Goal: Task Accomplishment & Management: Manage account settings

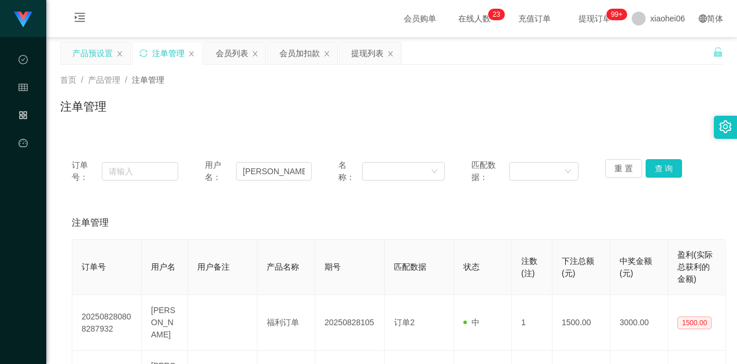
click at [84, 54] on div "产品预设置" at bounding box center [92, 53] width 40 height 22
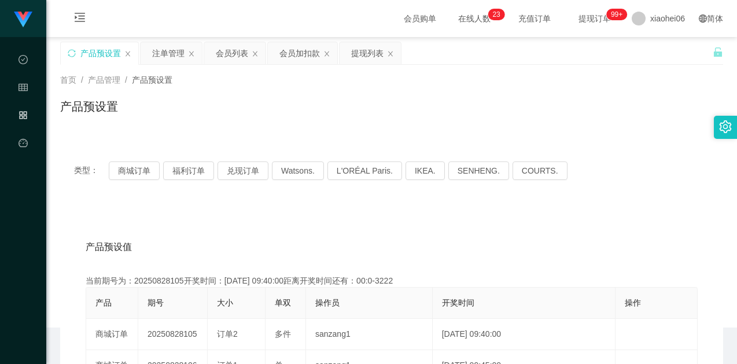
click at [315, 115] on div "产品预设置" at bounding box center [391, 111] width 663 height 27
click at [140, 169] on button "商城订单" at bounding box center [134, 170] width 51 height 19
drag, startPoint x: 260, startPoint y: 238, endPoint x: 261, endPoint y: 223, distance: 14.5
click at [261, 237] on div "产品预设值 添加期号" at bounding box center [392, 247] width 612 height 32
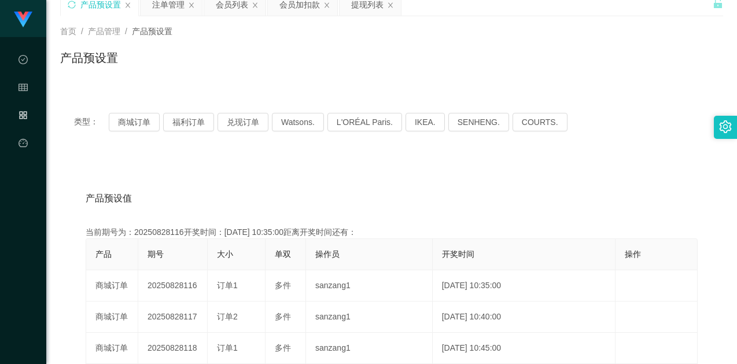
scroll to position [116, 0]
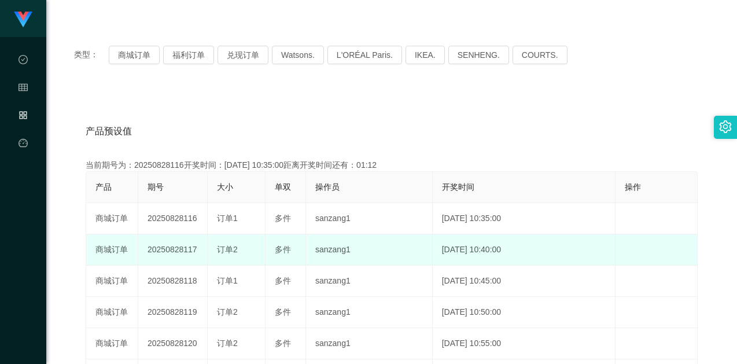
click at [181, 243] on td "20250828117" at bounding box center [172, 249] width 69 height 31
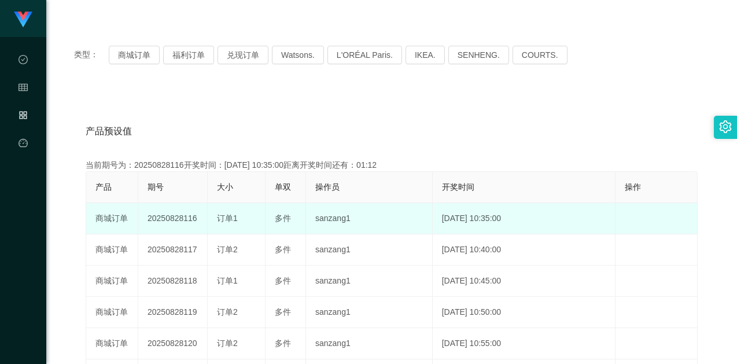
copy td "20250828117"
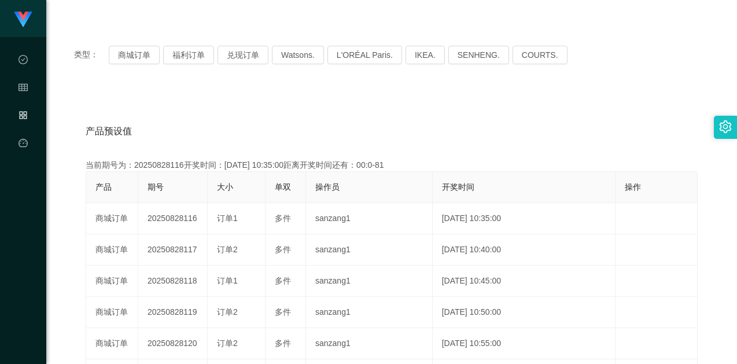
click at [292, 202] on th "单双" at bounding box center [285, 187] width 40 height 31
click at [289, 104] on div "产品预设值 添加期号 当前期号为：20250828116开奖时间：[DATE] 10:35:00距离开奖时间还有：00:0-81 产品 期号 大小 单双 操作…" at bounding box center [391, 328] width 663 height 476
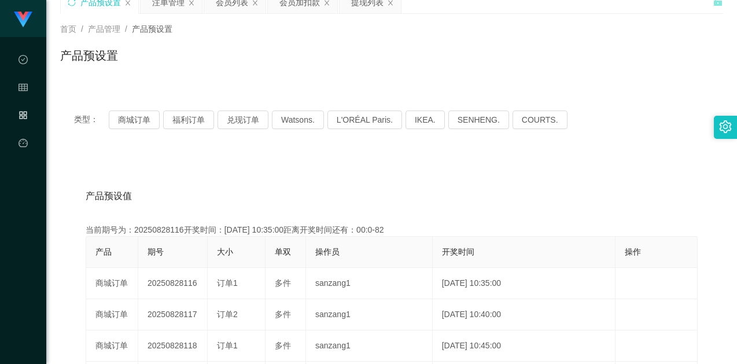
scroll to position [0, 0]
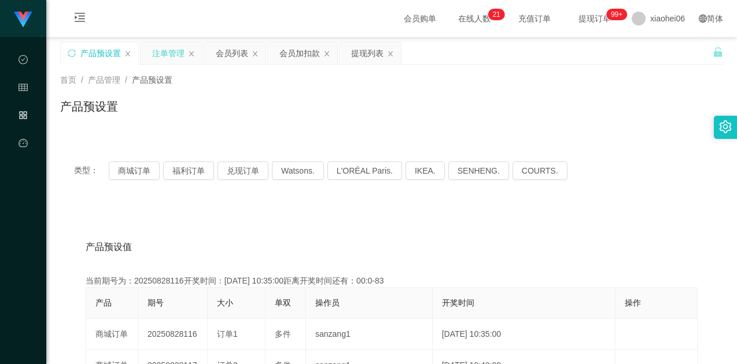
click at [162, 55] on div "注单管理" at bounding box center [168, 53] width 32 height 22
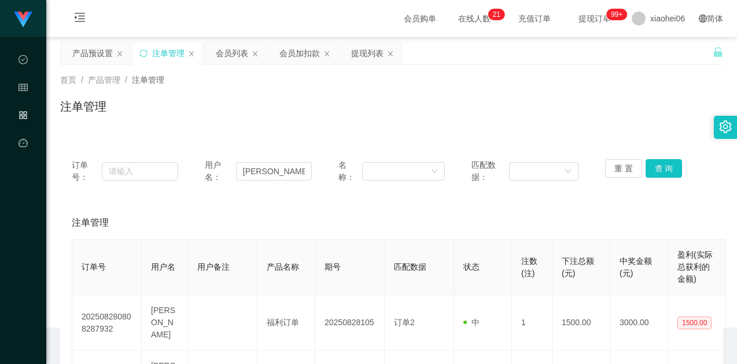
drag, startPoint x: 324, startPoint y: 99, endPoint x: 332, endPoint y: 104, distance: 9.3
click at [327, 101] on div "注单管理" at bounding box center [391, 111] width 663 height 27
click at [283, 175] on input "[PERSON_NAME]" at bounding box center [274, 171] width 76 height 19
click at [664, 167] on button "查 询" at bounding box center [663, 168] width 37 height 19
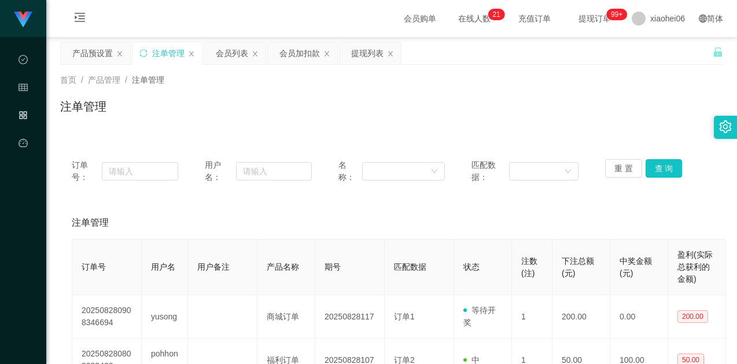
click at [535, 215] on div "注单管理" at bounding box center [391, 222] width 639 height 32
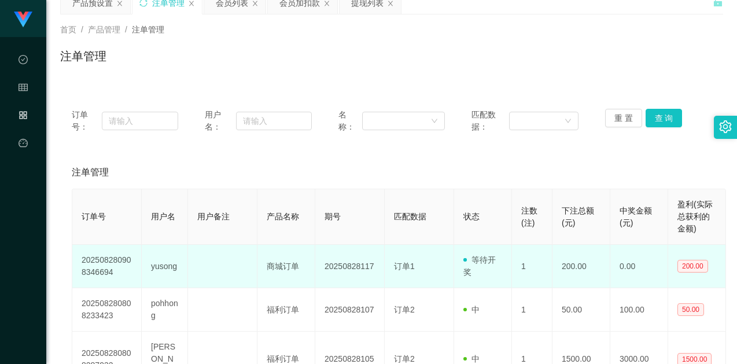
scroll to position [116, 0]
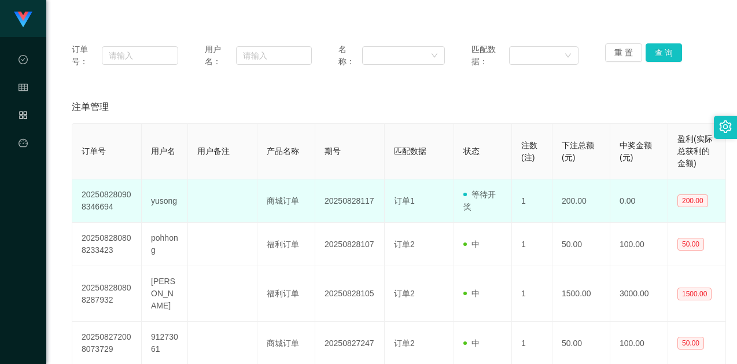
click at [157, 202] on td "yusong" at bounding box center [165, 200] width 46 height 43
drag, startPoint x: 157, startPoint y: 202, endPoint x: 178, endPoint y: 197, distance: 21.9
click at [157, 202] on td "yusong" at bounding box center [165, 200] width 46 height 43
copy td "yusong"
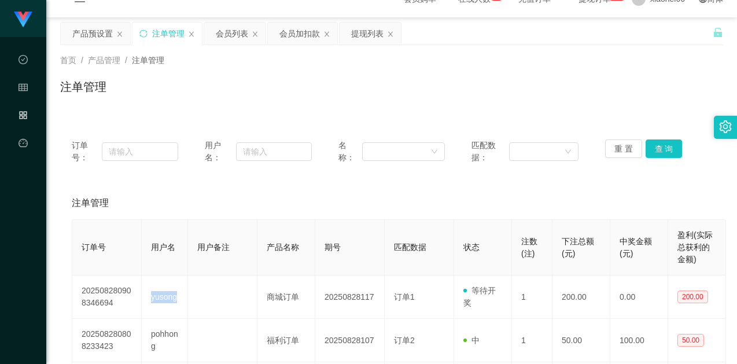
scroll to position [0, 0]
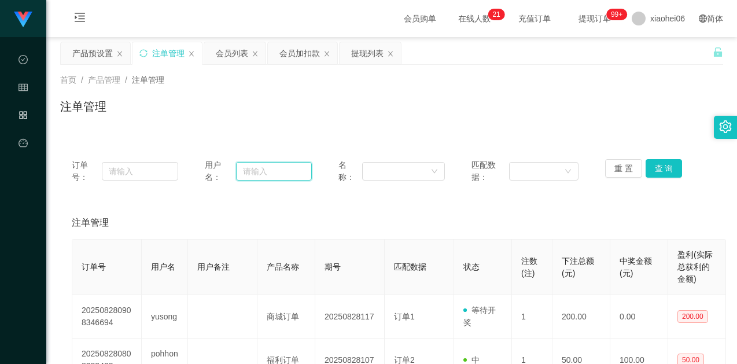
click at [273, 176] on input "text" at bounding box center [274, 171] width 76 height 19
paste input "yusong"
type input "yusong"
click at [468, 119] on div "注单管理" at bounding box center [391, 111] width 663 height 27
drag, startPoint x: 656, startPoint y: 167, endPoint x: 631, endPoint y: 106, distance: 65.8
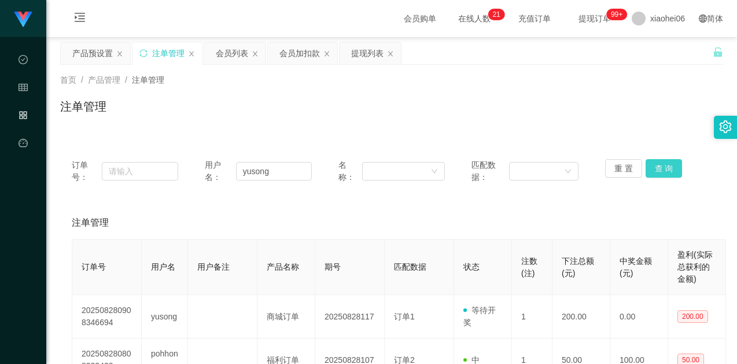
click at [656, 167] on button "查 询" at bounding box center [663, 168] width 37 height 19
click at [626, 103] on div "注单管理" at bounding box center [391, 111] width 663 height 27
click at [652, 169] on button "查 询" at bounding box center [663, 168] width 37 height 19
click at [613, 103] on div "注单管理" at bounding box center [391, 111] width 663 height 27
click at [90, 56] on div "产品预设置" at bounding box center [92, 53] width 40 height 22
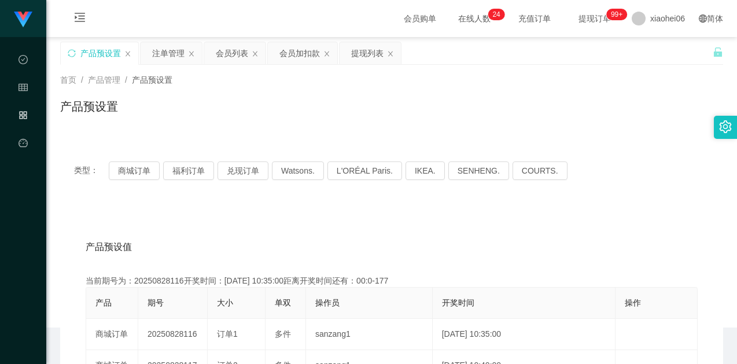
click at [464, 123] on div "产品预设置" at bounding box center [391, 111] width 663 height 27
drag, startPoint x: 348, startPoint y: 135, endPoint x: 382, endPoint y: 200, distance: 73.4
click at [145, 171] on button "商城订单" at bounding box center [134, 170] width 51 height 19
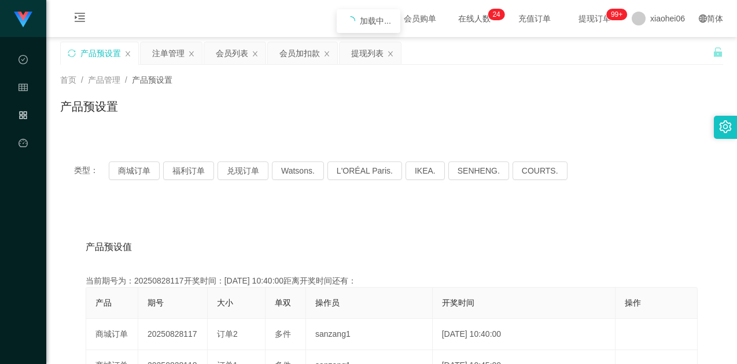
click at [495, 231] on div "产品预设值 添加期号" at bounding box center [392, 247] width 612 height 32
click at [631, 154] on div "类型： 商城订单 福利订单 兑现订单 Watsons. L'ORÉAL Paris. IKEA. [GEOGRAPHIC_DATA]. COURTS." at bounding box center [391, 170] width 663 height 46
click at [228, 49] on div "会员列表" at bounding box center [232, 53] width 32 height 22
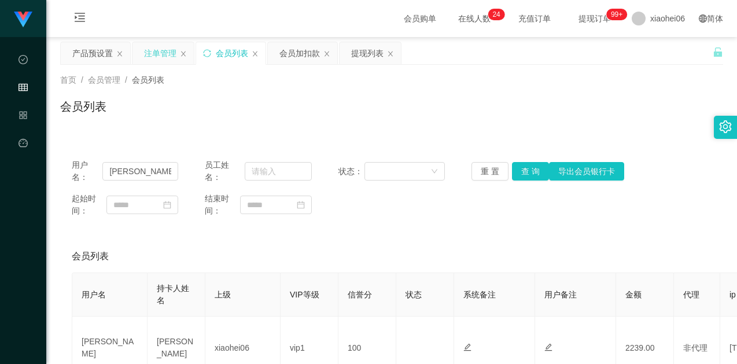
click at [165, 53] on div "注单管理" at bounding box center [160, 53] width 32 height 22
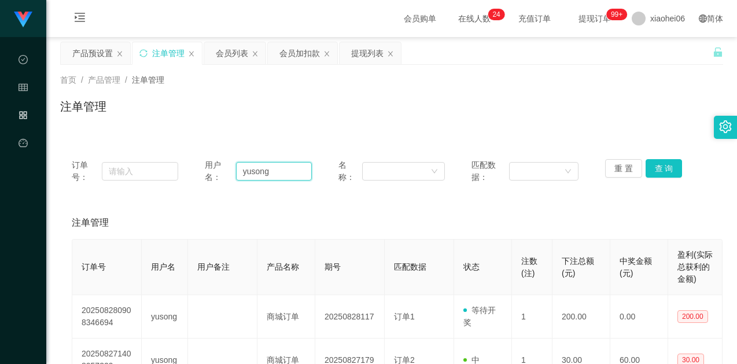
click at [278, 171] on input "yusong" at bounding box center [274, 171] width 76 height 19
click at [236, 56] on div "会员列表" at bounding box center [232, 53] width 32 height 22
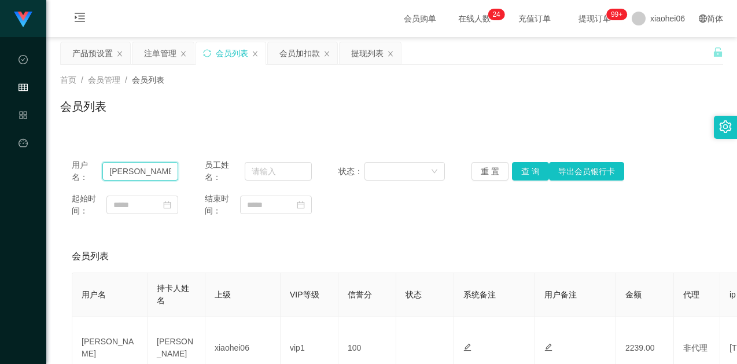
click at [177, 175] on input "[PERSON_NAME]" at bounding box center [140, 171] width 76 height 19
paste input "yusong"
type input "yusong"
click at [520, 170] on button "查 询" at bounding box center [530, 171] width 37 height 19
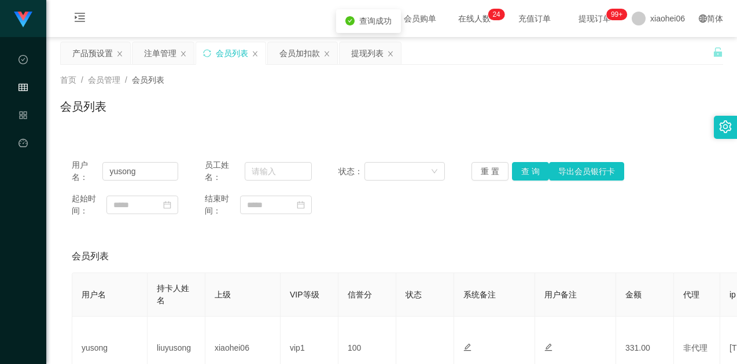
click at [513, 198] on div "起始时间： 结束时间：" at bounding box center [391, 205] width 639 height 24
click at [563, 109] on div "会员列表" at bounding box center [391, 111] width 663 height 27
click at [164, 53] on div "注单管理" at bounding box center [160, 53] width 32 height 22
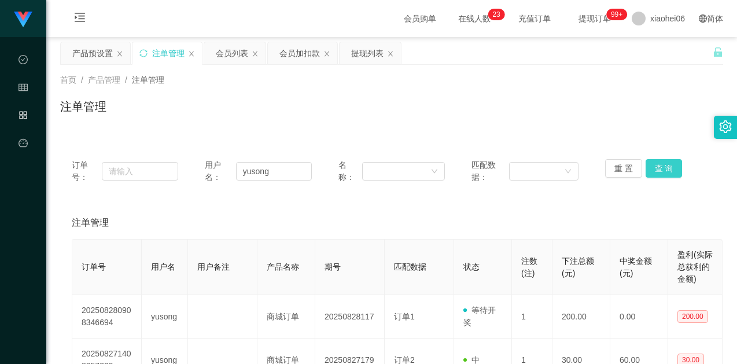
click at [649, 167] on button "查 询" at bounding box center [663, 168] width 37 height 19
click at [596, 207] on div "注单管理" at bounding box center [391, 222] width 639 height 32
click at [539, 130] on div "首页 / 产品管理 / 注单管理 / 注单管理" at bounding box center [391, 99] width 690 height 69
click at [486, 213] on div "注单管理" at bounding box center [391, 222] width 639 height 32
click at [458, 121] on div "注单管理" at bounding box center [391, 111] width 663 height 27
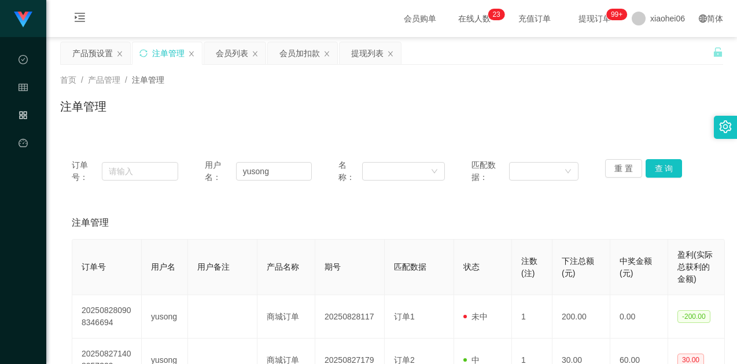
click at [461, 202] on div "订单号： 用户名： yusong 名称： 匹配数据： 重 置 查 询 注单管理 订单号 用户名 用户备注 产品名称 期号 匹配数据 状态 注数(注) 下注总额…" at bounding box center [391, 304] width 663 height 315
click at [449, 213] on div "注单管理" at bounding box center [391, 222] width 639 height 32
click at [326, 221] on div "注单管理" at bounding box center [391, 222] width 639 height 32
click at [243, 110] on div "注单管理" at bounding box center [391, 111] width 663 height 27
click at [212, 87] on div "首页 / 产品管理 / 注单管理 / 注单管理" at bounding box center [391, 99] width 663 height 50
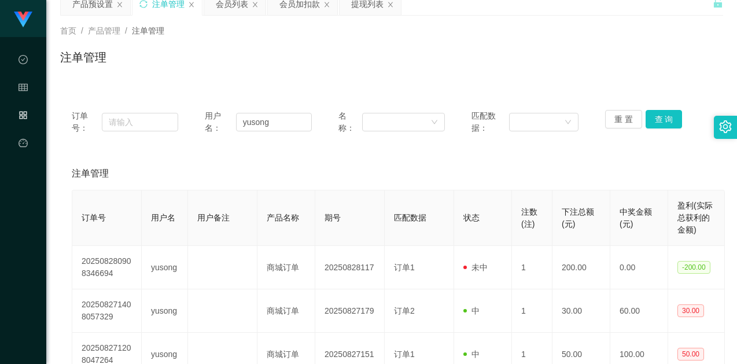
scroll to position [116, 0]
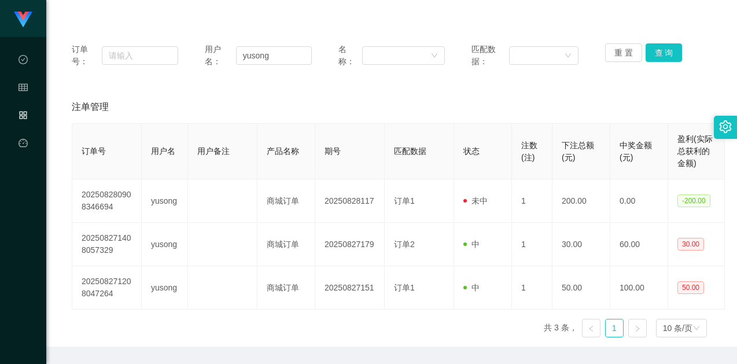
click at [397, 177] on th "匹配数据" at bounding box center [418, 152] width 69 height 56
click at [421, 126] on th "匹配数据" at bounding box center [418, 152] width 69 height 56
click at [479, 108] on div "注单管理" at bounding box center [391, 107] width 639 height 32
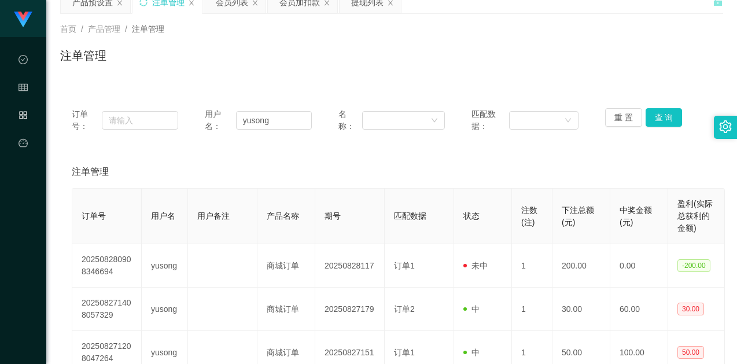
scroll to position [0, 0]
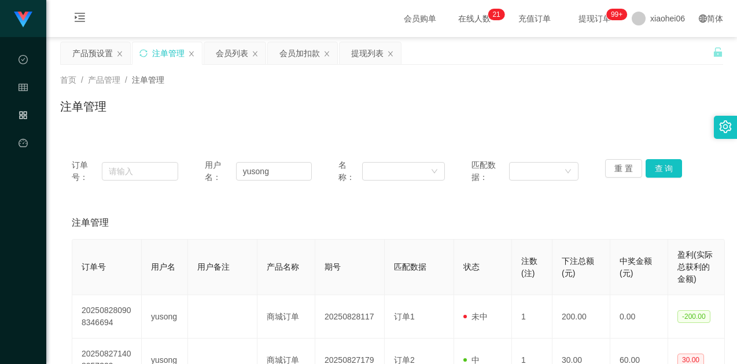
click at [336, 138] on div "订单号： 用户名： yusong 名称： 匹配数据： 重 置 查 询 注单管理 订单号 用户名 用户备注 产品名称 期号 匹配数据 状态 注数(注) 下注总额…" at bounding box center [391, 298] width 663 height 328
click at [294, 103] on div "注单管理" at bounding box center [391, 111] width 663 height 27
click at [90, 49] on div "产品预设置" at bounding box center [92, 53] width 40 height 22
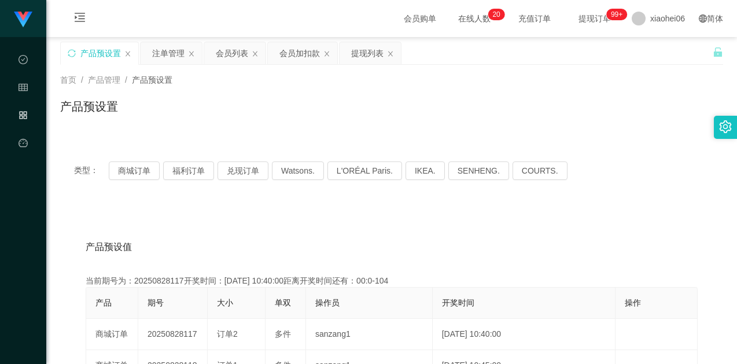
click at [309, 111] on div "产品预设置" at bounding box center [391, 111] width 663 height 27
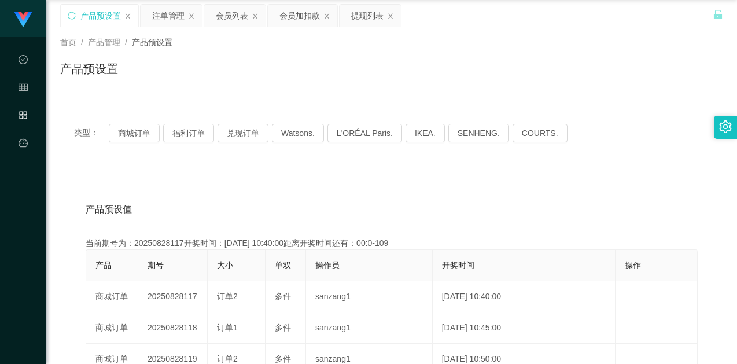
scroll to position [58, 0]
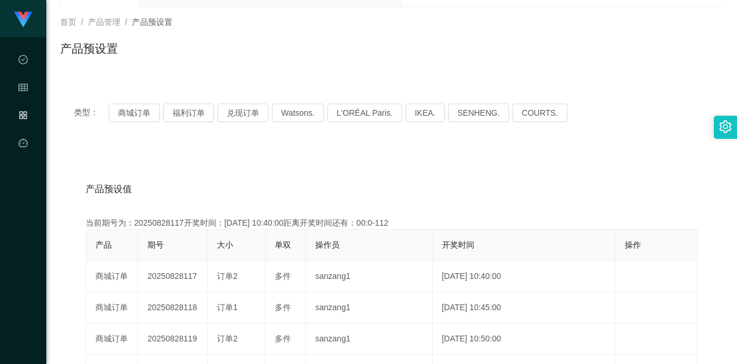
click at [363, 179] on div "产品预设值 添加期号" at bounding box center [392, 189] width 612 height 32
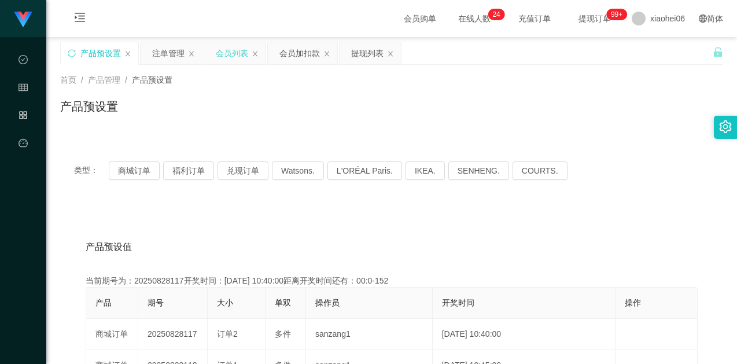
click at [235, 51] on div "会员列表" at bounding box center [232, 53] width 32 height 22
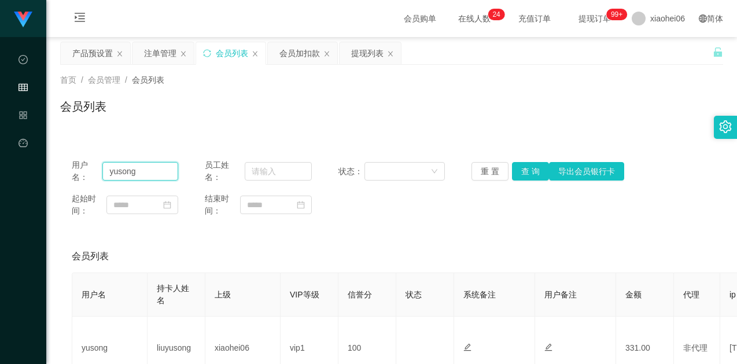
click at [144, 170] on input "yusong" at bounding box center [140, 171] width 76 height 19
click at [294, 119] on div "会员列表" at bounding box center [391, 111] width 663 height 27
click at [301, 57] on div "会员加扣款" at bounding box center [299, 53] width 40 height 22
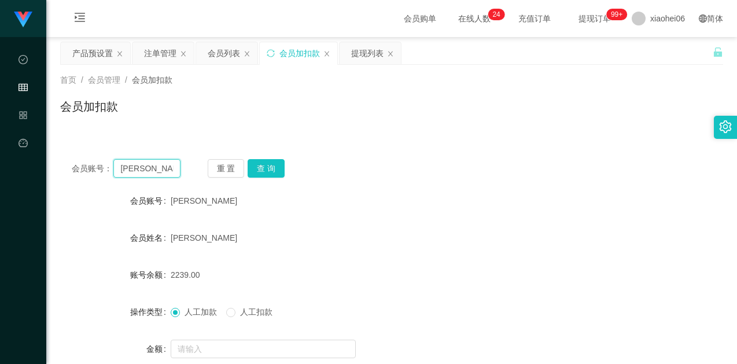
click at [164, 167] on input "[PERSON_NAME]" at bounding box center [146, 168] width 66 height 19
paste input "yusong"
type input "yusong"
click at [269, 163] on button "查 询" at bounding box center [265, 168] width 37 height 19
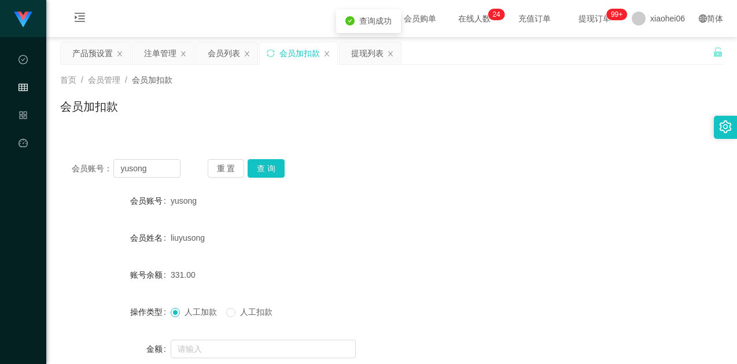
click at [280, 257] on form "会员账号 yusong 会员姓名 liuyusong 账号余额 331.00 操作类型 人工加款 人工扣款 金额 确 定" at bounding box center [391, 293] width 663 height 208
click at [234, 342] on input "text" at bounding box center [263, 348] width 185 height 19
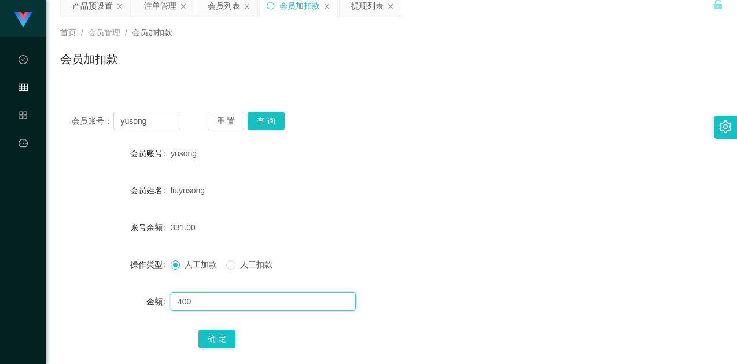
scroll to position [113, 0]
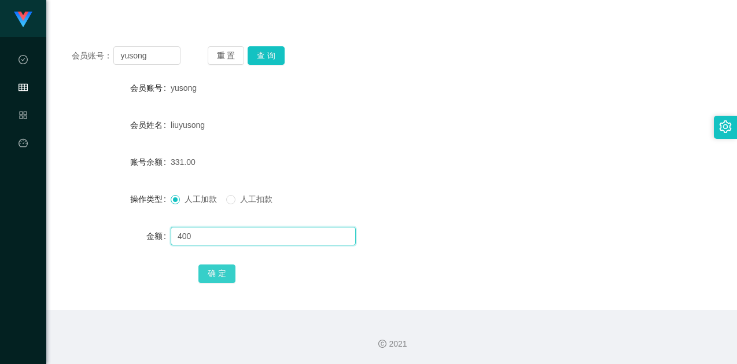
type input "400"
click at [225, 273] on button "确 定" at bounding box center [216, 273] width 37 height 19
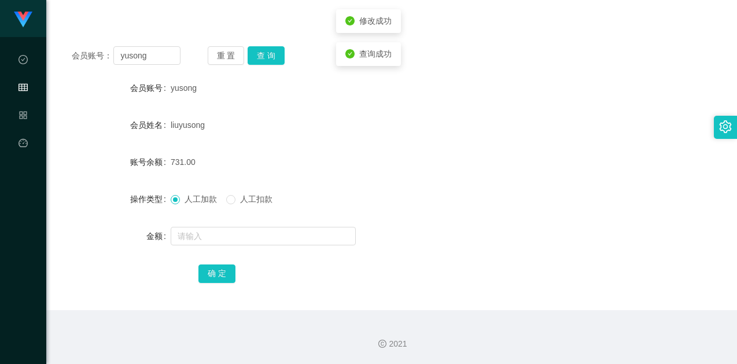
click at [315, 125] on div "liuyusong" at bounding box center [364, 124] width 387 height 23
drag, startPoint x: 328, startPoint y: 126, endPoint x: 381, endPoint y: 119, distance: 53.1
click at [329, 126] on div "liuyusong" at bounding box center [364, 124] width 387 height 23
click at [284, 171] on div "731.00" at bounding box center [364, 161] width 387 height 23
click at [144, 56] on input "yusong" at bounding box center [146, 55] width 66 height 19
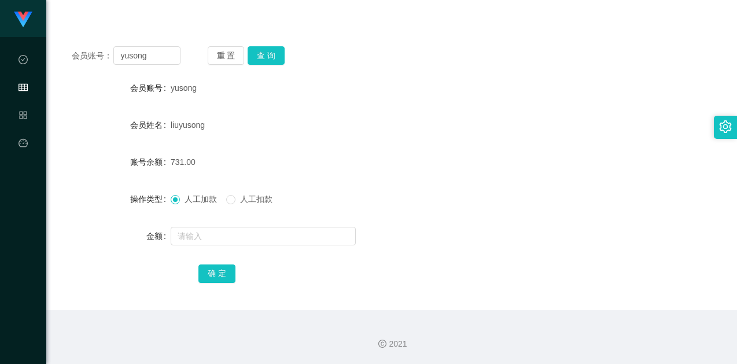
click at [437, 75] on div "会员账号： [PERSON_NAME] 重 置 查 询 会员账号 yusong 会员姓名 liuyusong 账号余额 731.00 操作类型 人工加款 人工…" at bounding box center [391, 172] width 663 height 275
click at [173, 55] on input "yusong" at bounding box center [146, 55] width 66 height 19
drag, startPoint x: 406, startPoint y: 99, endPoint x: 458, endPoint y: 88, distance: 52.7
click at [414, 99] on form "会员账号 yusong 会员姓名 [PERSON_NAME] 账号余额 731.00 操作类型 人工加款 人工扣款 金额 确 定" at bounding box center [391, 180] width 663 height 208
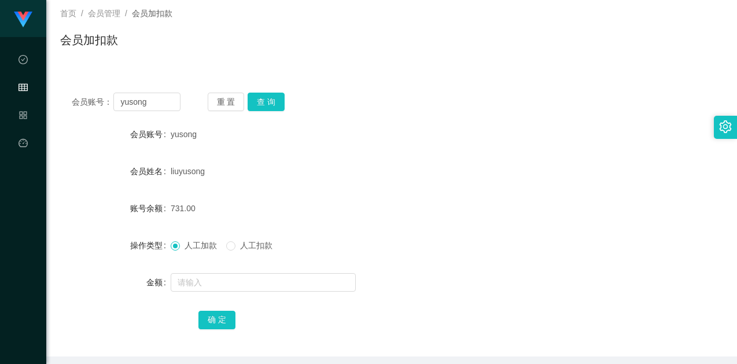
scroll to position [0, 0]
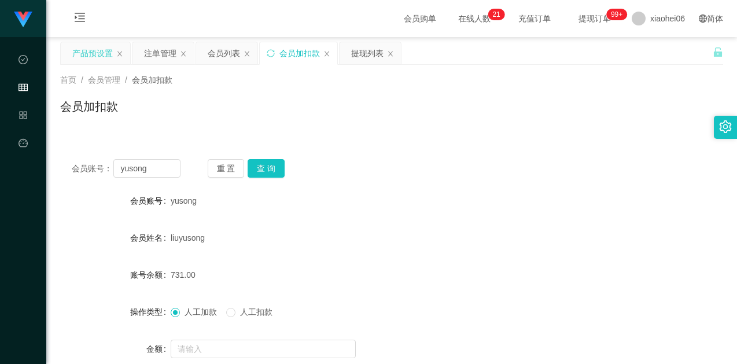
click at [75, 55] on div "产品预设置" at bounding box center [92, 53] width 40 height 22
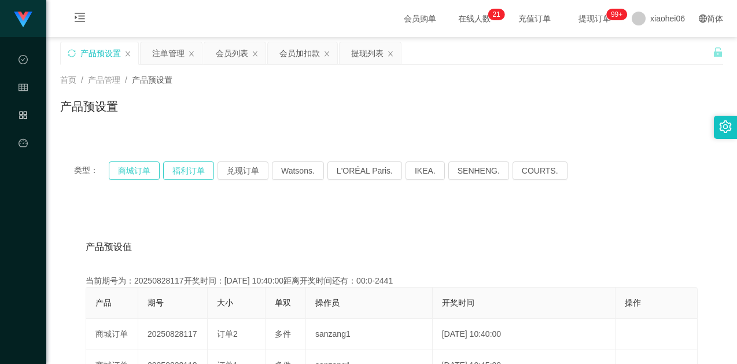
click at [145, 168] on button "商城订单" at bounding box center [134, 170] width 51 height 19
click at [338, 245] on div "产品预设值 添加期号" at bounding box center [392, 247] width 612 height 32
click at [323, 232] on div "产品预设值 添加期号" at bounding box center [392, 247] width 612 height 32
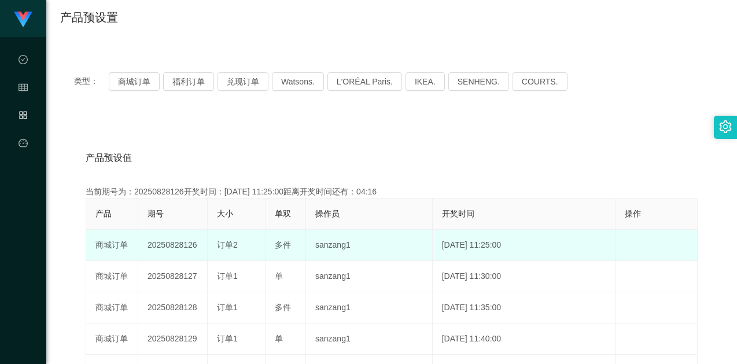
scroll to position [116, 0]
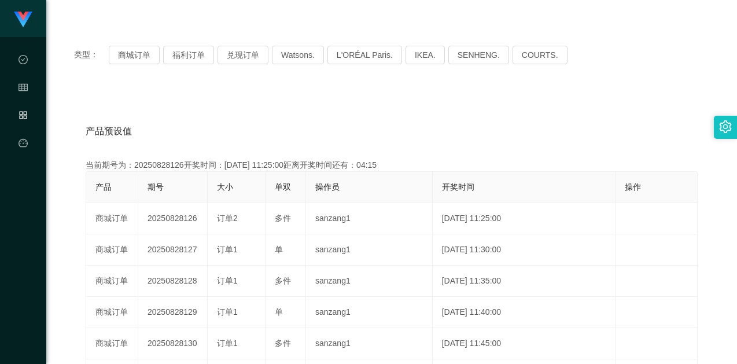
click at [169, 167] on div "当前期号为：20250828126开奖时间：[DATE] 11:25:00距离开奖时间还有：04:15" at bounding box center [392, 165] width 612 height 12
drag, startPoint x: 169, startPoint y: 167, endPoint x: 187, endPoint y: 162, distance: 18.9
click at [169, 167] on div "当前期号为：20250828126开奖时间：[DATE] 11:25:00距离开奖时间还有：04:15" at bounding box center [392, 165] width 612 height 12
copy div "20250828126"
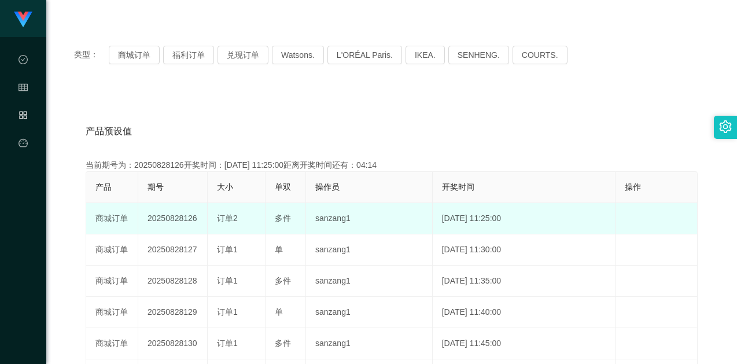
click at [177, 221] on td "20250828126" at bounding box center [172, 218] width 69 height 31
drag, startPoint x: 177, startPoint y: 221, endPoint x: 194, endPoint y: 210, distance: 19.6
click at [177, 221] on td "20250828126" at bounding box center [172, 218] width 69 height 31
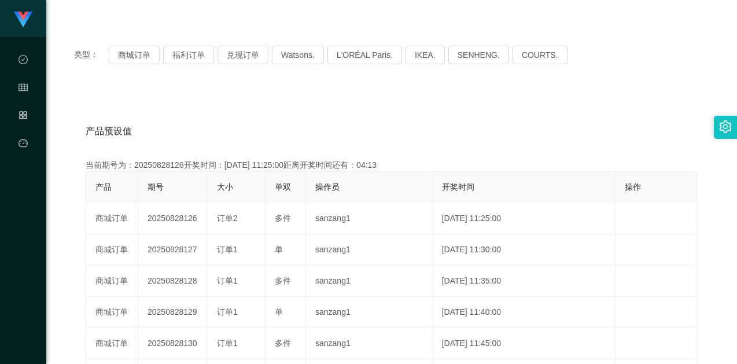
copy td "20250828126"
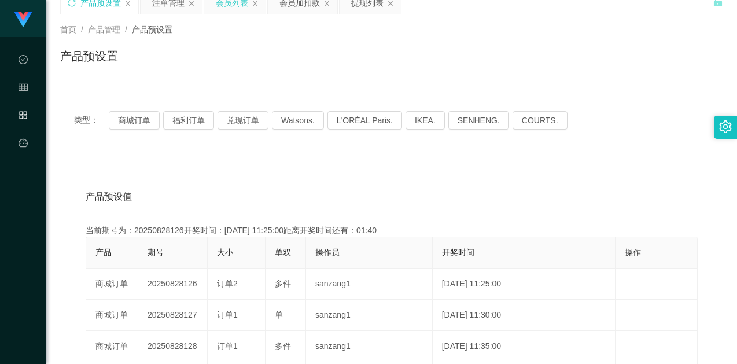
scroll to position [0, 0]
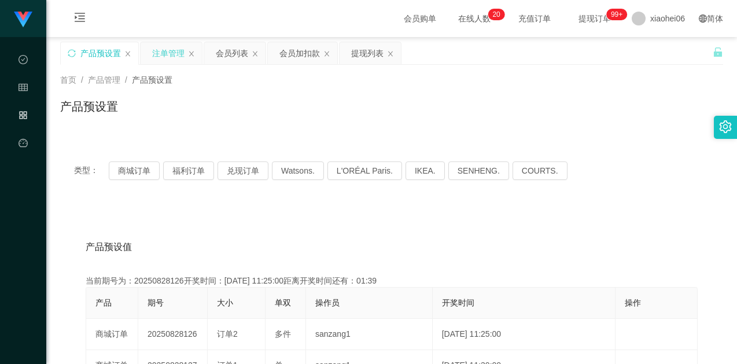
click at [159, 55] on div "注单管理" at bounding box center [168, 53] width 32 height 22
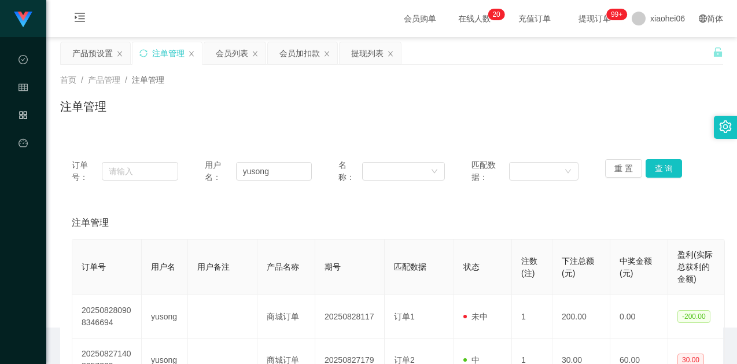
click at [404, 110] on div "注单管理" at bounding box center [391, 111] width 663 height 27
click at [299, 173] on input "yusong" at bounding box center [274, 171] width 76 height 19
click at [624, 171] on button "重 置" at bounding box center [623, 168] width 37 height 19
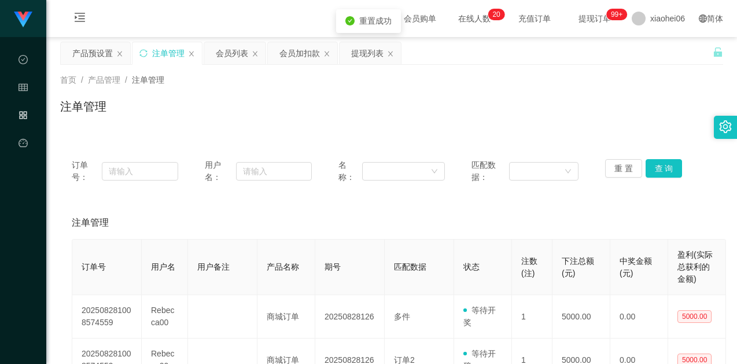
click at [574, 129] on div "首页 / 产品管理 / 注单管理 / 注单管理" at bounding box center [391, 99] width 690 height 69
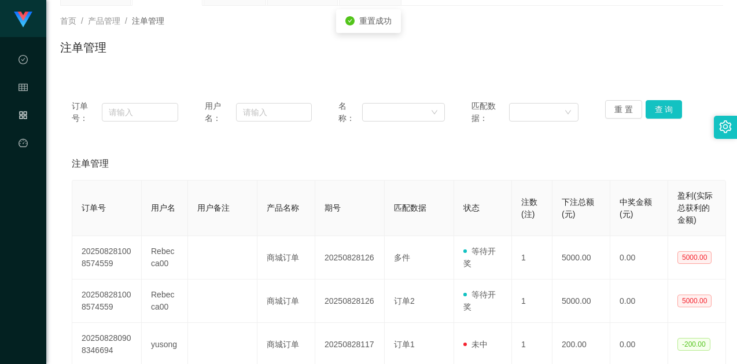
scroll to position [116, 0]
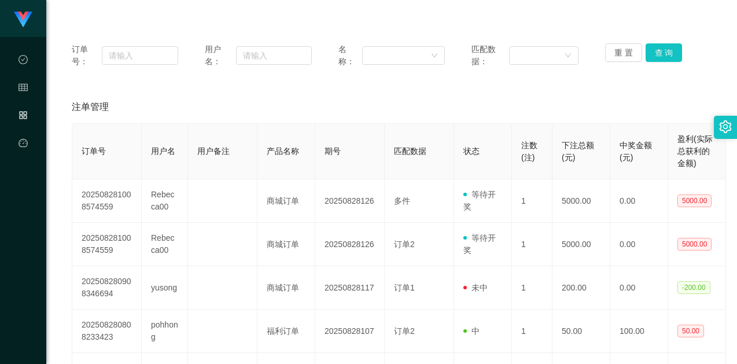
click at [325, 92] on div "注单管理" at bounding box center [391, 107] width 639 height 32
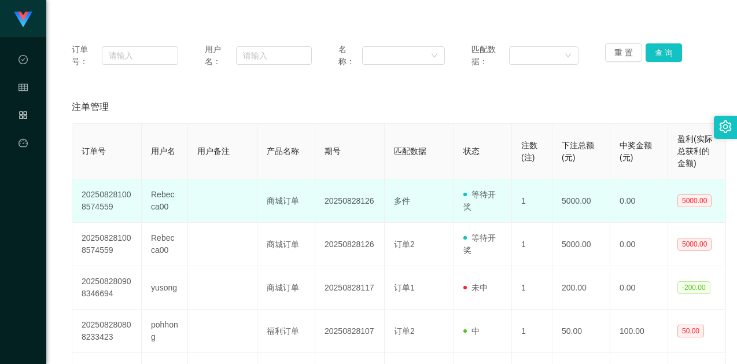
click at [162, 193] on td "Rebecca00" at bounding box center [165, 200] width 46 height 43
copy td "Rebecca00"
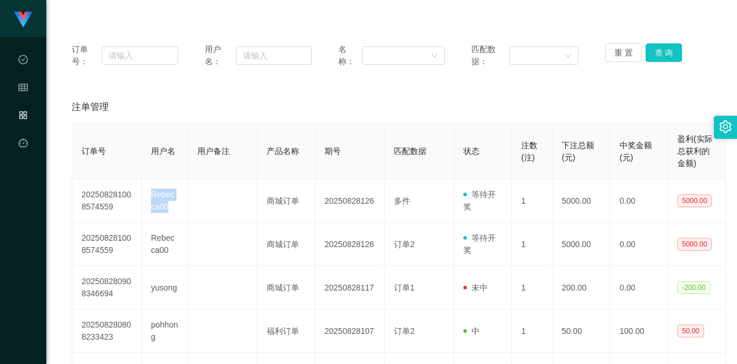
scroll to position [0, 0]
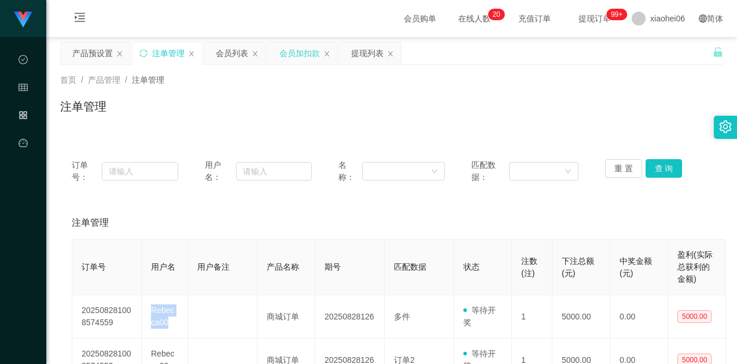
click at [289, 54] on div "会员加扣款" at bounding box center [299, 53] width 40 height 22
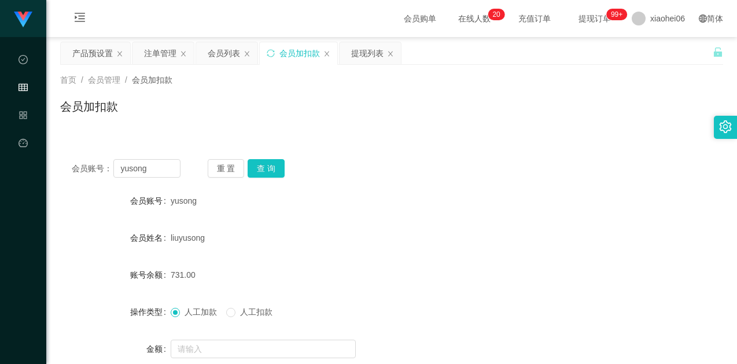
click at [334, 172] on div "会员账号： [PERSON_NAME] 查 询" at bounding box center [391, 168] width 663 height 19
click at [162, 167] on input "yusong" at bounding box center [146, 168] width 66 height 19
paste input "Rebecca00"
type input "Rebecca00"
drag, startPoint x: 262, startPoint y: 164, endPoint x: 276, endPoint y: 185, distance: 25.0
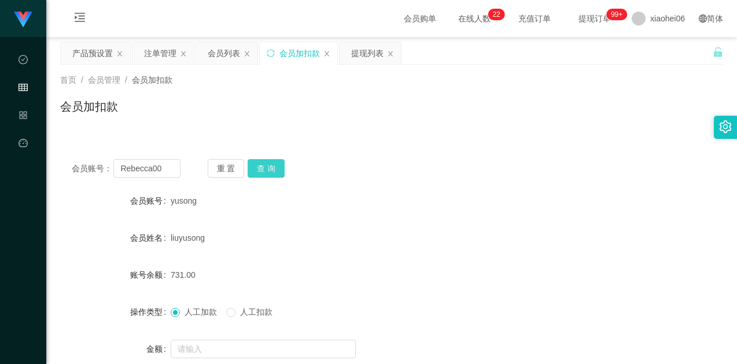
click at [263, 164] on button "查 询" at bounding box center [265, 168] width 37 height 19
click at [290, 211] on div "Rebecca00" at bounding box center [364, 200] width 387 height 23
click at [298, 234] on div "[PERSON_NAME]" at bounding box center [364, 237] width 387 height 23
click at [289, 248] on div "[PERSON_NAME]" at bounding box center [364, 237] width 387 height 23
click at [253, 309] on span "人工扣款" at bounding box center [256, 311] width 42 height 9
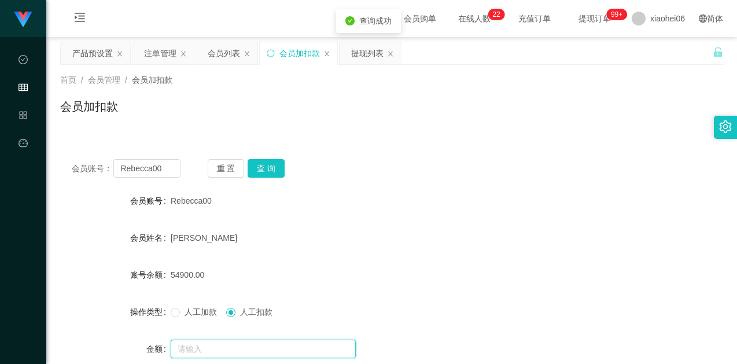
click at [275, 342] on input "text" at bounding box center [263, 348] width 185 height 19
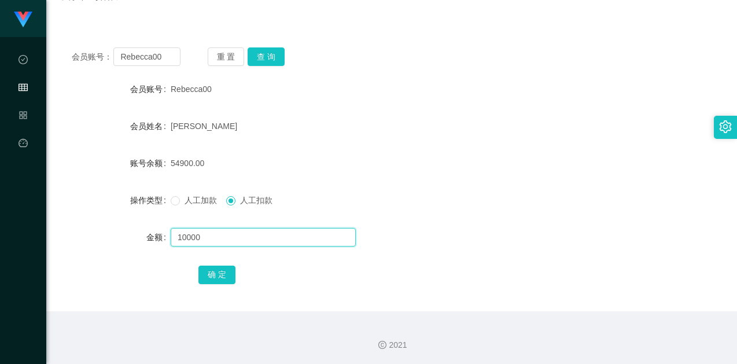
scroll to position [113, 0]
type input "10000"
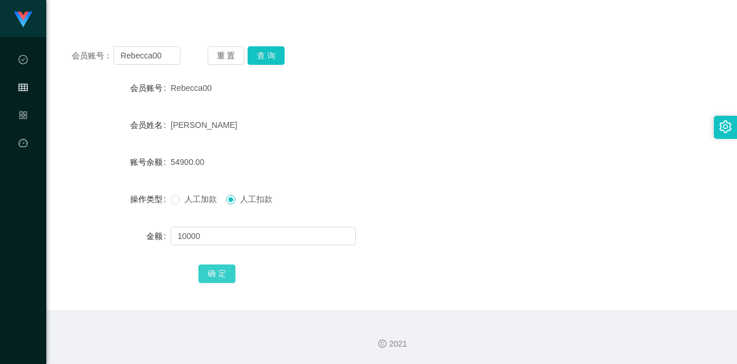
click at [215, 271] on button "确 定" at bounding box center [216, 273] width 37 height 19
click at [402, 124] on div "[PERSON_NAME]" at bounding box center [364, 124] width 387 height 23
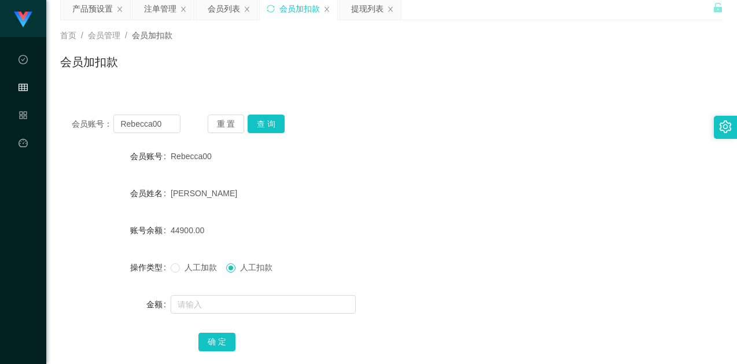
scroll to position [0, 0]
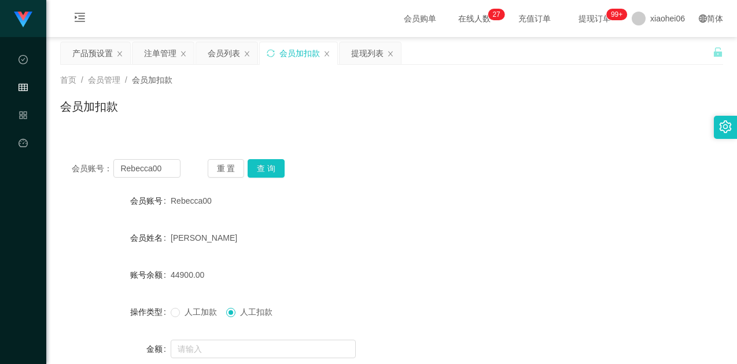
drag, startPoint x: 92, startPoint y: 57, endPoint x: 185, endPoint y: 69, distance: 93.8
click at [92, 57] on div "产品预设置" at bounding box center [92, 53] width 40 height 22
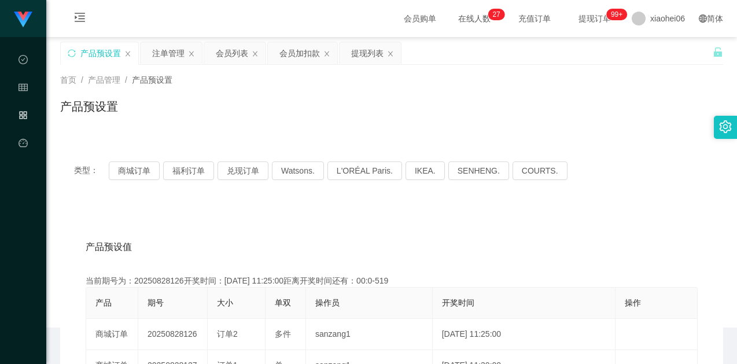
click at [345, 110] on div "产品预设置" at bounding box center [391, 111] width 663 height 27
click at [143, 171] on button "商城订单" at bounding box center [134, 170] width 51 height 19
click at [294, 113] on div "产品预设置" at bounding box center [391, 111] width 663 height 27
click at [293, 114] on div "产品预设置" at bounding box center [391, 111] width 663 height 27
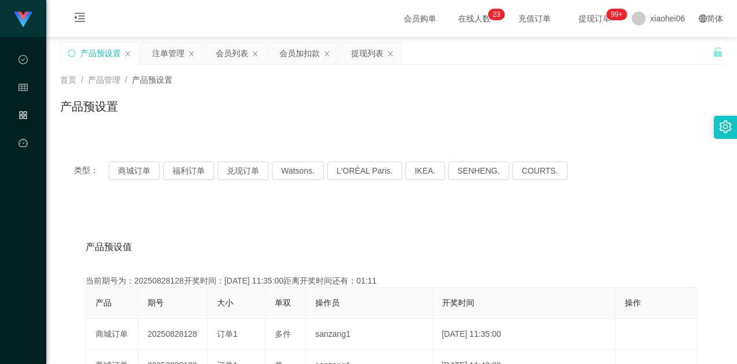
click at [269, 253] on div "产品预设值 添加期号" at bounding box center [392, 247] width 612 height 32
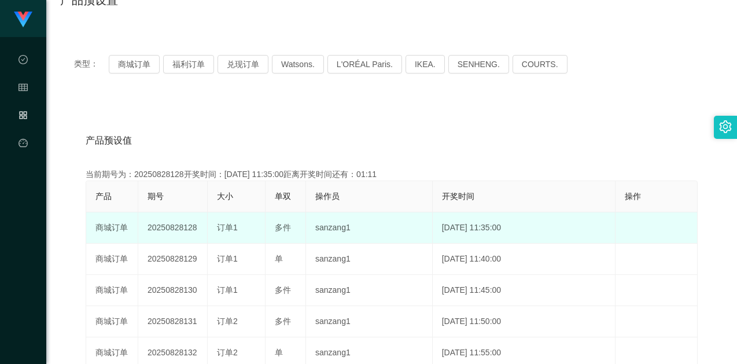
scroll to position [116, 0]
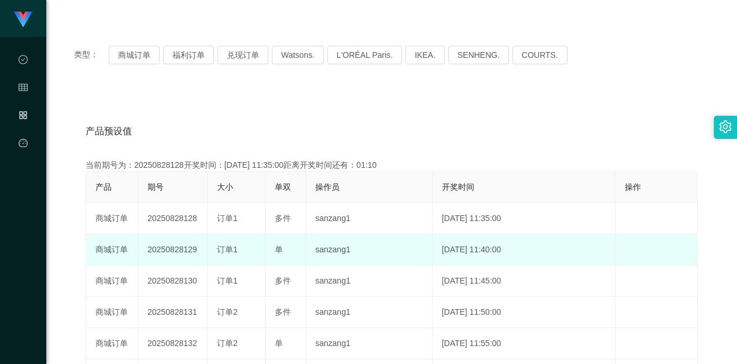
click at [186, 250] on td "20250828129" at bounding box center [172, 249] width 69 height 31
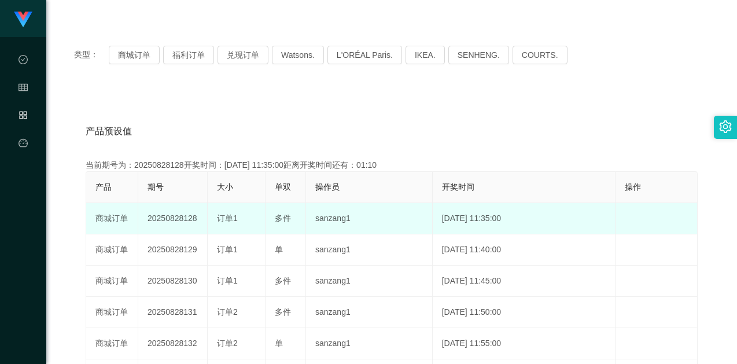
copy td "20250828129"
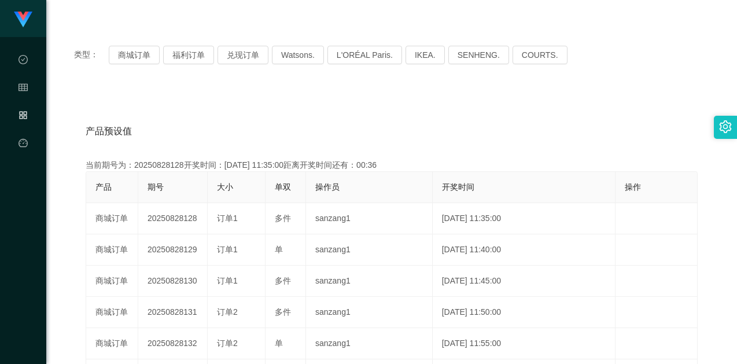
click at [319, 94] on div "产品预设值 添加期号 当前期号为：20250828128开奖时间：[DATE] 11:35:00距离开奖时间还有：00:36 产品 期号 大小 单双 操作员 …" at bounding box center [391, 328] width 663 height 476
click at [519, 114] on div "产品预设值 添加期号 当前期号为：20250828128开奖时间：[DATE] 11:35:00距离开奖时间还有：00:35 产品 期号 大小 单双 操作员 …" at bounding box center [391, 328] width 663 height 476
drag, startPoint x: 306, startPoint y: 110, endPoint x: 661, endPoint y: 16, distance: 367.3
click at [307, 110] on div "产品预设值 添加期号 当前期号为：20250828128开奖时间：[DATE] 11:35:00距离开奖时间还有：00:29 产品 期号 大小 单双 操作员 …" at bounding box center [391, 328] width 663 height 476
click at [134, 58] on button "商城订单" at bounding box center [134, 55] width 51 height 19
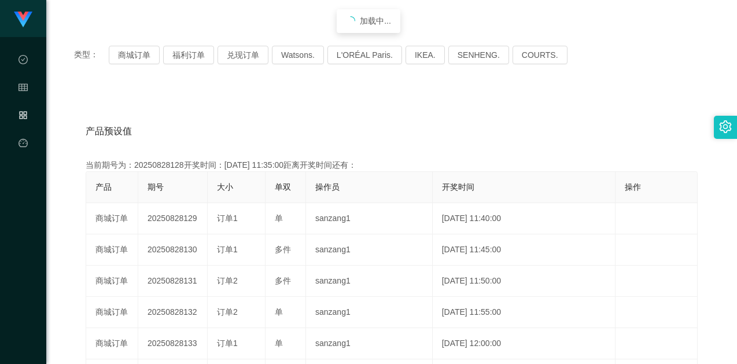
click at [227, 120] on div "产品预设值 添加期号" at bounding box center [392, 131] width 612 height 32
click at [235, 109] on div "产品预设值 添加期号 当前期号为：20250828129开奖时间：[DATE] 11:40:00距离开奖时间还有： 产品 期号 大小 单双 操作员 开奖时间 …" at bounding box center [391, 328] width 663 height 476
click at [258, 94] on div "产品预设值 添加期号 当前期号为：20250828129开奖时间：[DATE] 11:40:00距离开奖时间还有：04:33 产品 期号 大小 单双 操作员 …" at bounding box center [391, 328] width 663 height 476
drag, startPoint x: 339, startPoint y: 94, endPoint x: 409, endPoint y: 84, distance: 70.7
click at [340, 94] on div "产品预设值 添加期号 当前期号为：20250828129开奖时间：[DATE] 11:40:00距离开奖时间还有：04:32 产品 期号 大小 单双 操作员 …" at bounding box center [391, 328] width 663 height 476
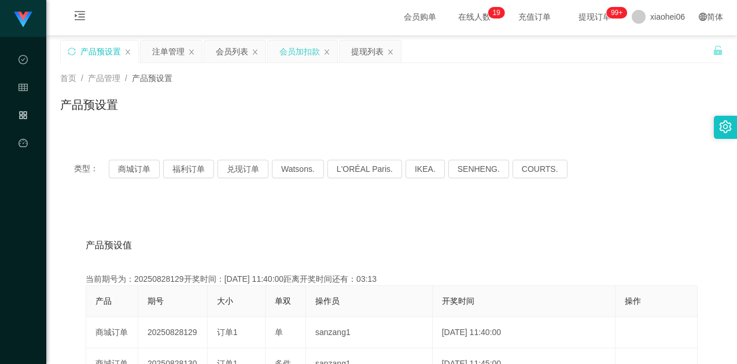
scroll to position [0, 0]
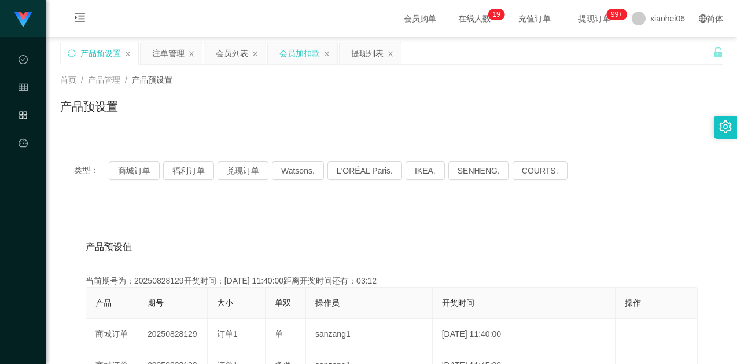
click at [308, 49] on div "会员加扣款" at bounding box center [299, 53] width 40 height 22
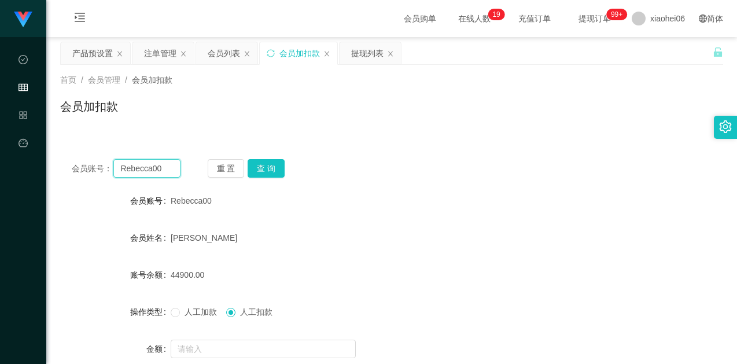
click at [164, 163] on input "Rebecca00" at bounding box center [146, 168] width 66 height 19
click at [212, 62] on div "会员列表" at bounding box center [224, 53] width 32 height 22
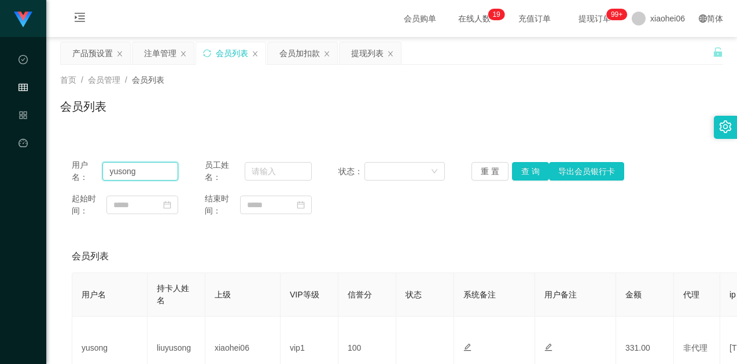
click at [147, 169] on input "yusong" at bounding box center [140, 171] width 76 height 19
paste input "Rebecca00"
type input "Rebecca00"
click at [532, 172] on button "查 询" at bounding box center [530, 171] width 37 height 19
click at [521, 234] on div "用户名： Rebecca00 员工姓名： 状态： 重 置 查 询 导出会员银行卡 起始时间： 结束时间： 会员列表 用户名 持卡人姓名 上级 VIP等级 信誉…" at bounding box center [391, 281] width 663 height 269
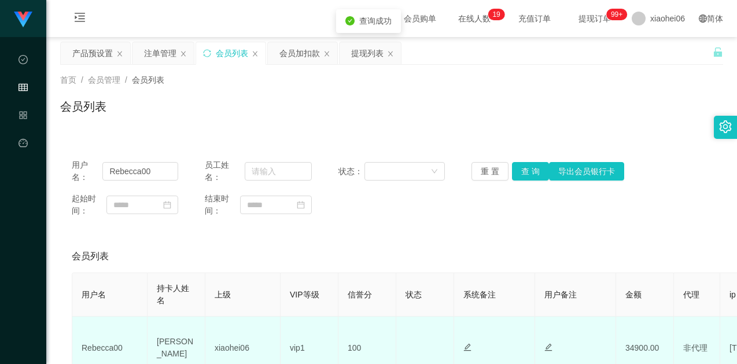
scroll to position [106, 0]
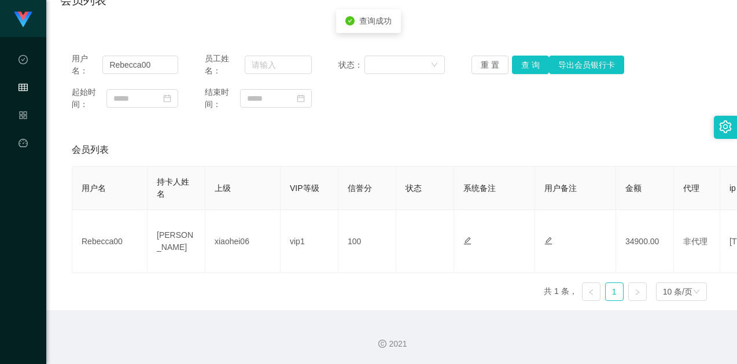
drag, startPoint x: 531, startPoint y: 149, endPoint x: 659, endPoint y: 17, distance: 183.6
click at [531, 149] on div "会员列表" at bounding box center [391, 150] width 639 height 32
drag, startPoint x: 446, startPoint y: 147, endPoint x: 519, endPoint y: 97, distance: 89.0
click at [446, 147] on div "会员列表" at bounding box center [391, 150] width 639 height 32
click at [528, 68] on button "查 询" at bounding box center [530, 65] width 37 height 19
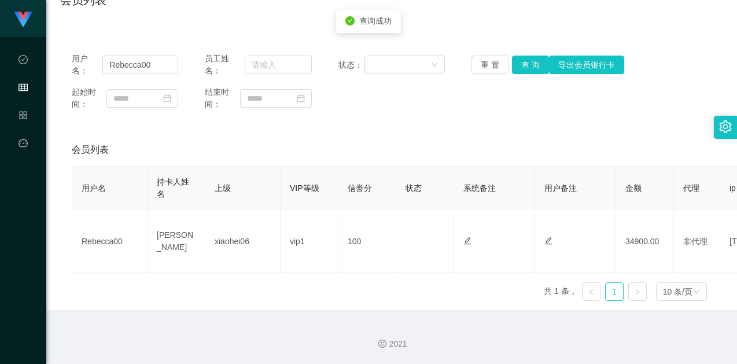
click at [510, 91] on div "起始时间： 结束时间：" at bounding box center [391, 98] width 639 height 24
drag, startPoint x: 492, startPoint y: 105, endPoint x: 515, endPoint y: 94, distance: 25.1
click at [492, 105] on div "起始时间： 结束时间：" at bounding box center [391, 98] width 639 height 24
drag, startPoint x: 494, startPoint y: 135, endPoint x: 513, endPoint y: 101, distance: 39.1
click at [494, 135] on div "会员列表" at bounding box center [391, 150] width 639 height 32
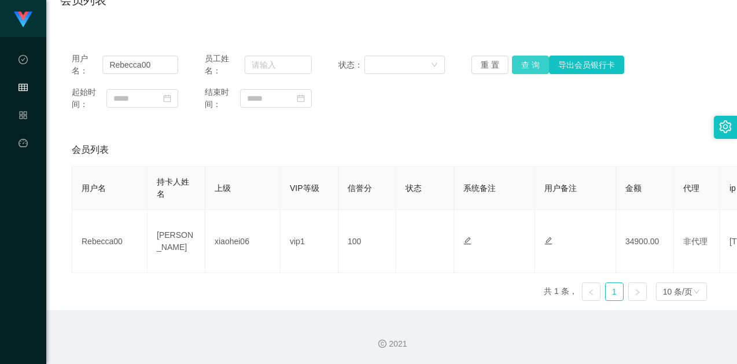
click at [520, 64] on button "查 询" at bounding box center [530, 65] width 37 height 19
click at [520, 64] on div "重 置 查 询 导出会员银行卡" at bounding box center [524, 65] width 106 height 19
click at [520, 64] on button "查 询" at bounding box center [530, 65] width 37 height 19
click at [520, 64] on div "重 置 查 询 导出会员银行卡" at bounding box center [524, 65] width 106 height 19
click at [520, 64] on button "查 询" at bounding box center [530, 65] width 37 height 19
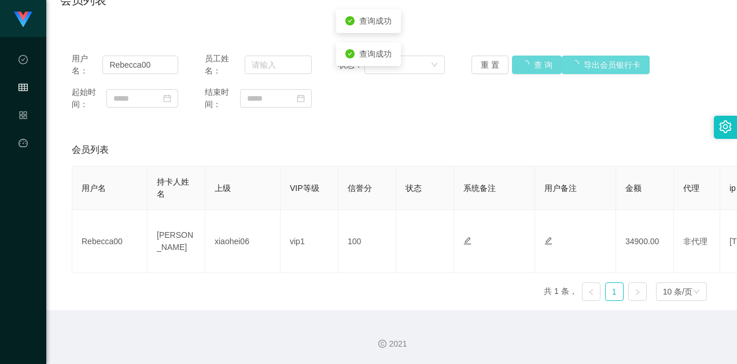
click at [467, 116] on div "用户名： Rebecca00 员工姓名： 状态： 重 置 查 询 导出会员银行卡 起始时间： 结束时间：" at bounding box center [391, 81] width 663 height 81
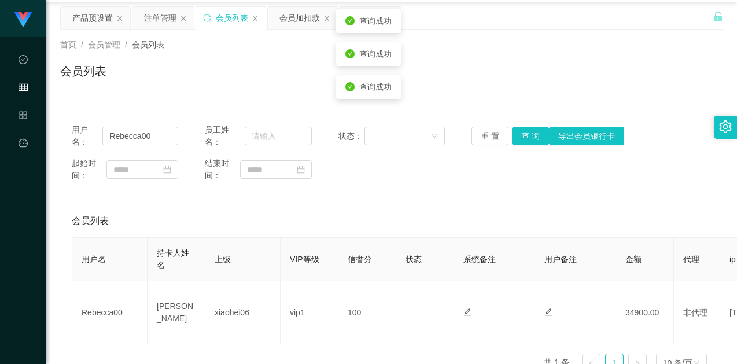
scroll to position [0, 0]
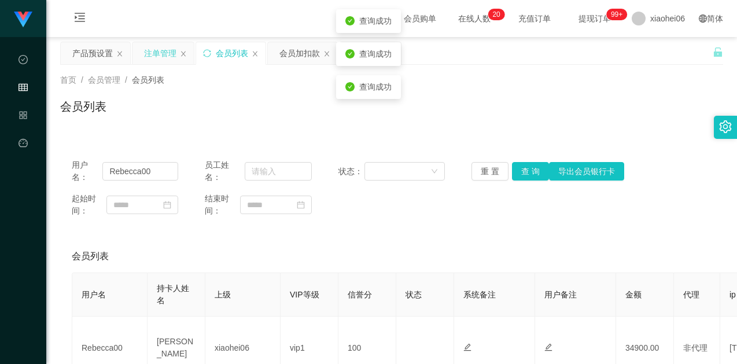
click at [175, 60] on div "注单管理" at bounding box center [160, 53] width 32 height 22
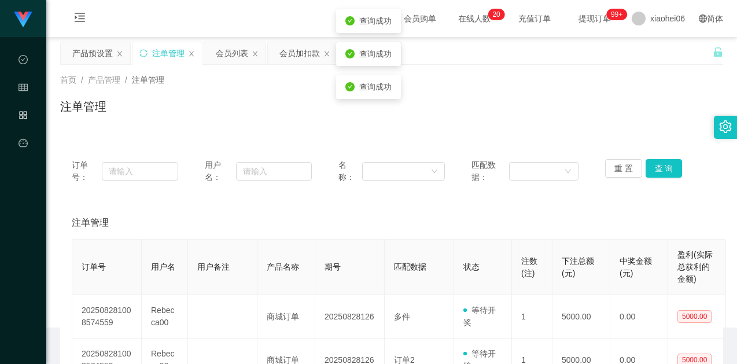
click at [295, 84] on div "首页 / 产品管理 / 注单管理 /" at bounding box center [391, 80] width 663 height 12
drag, startPoint x: 459, startPoint y: 116, endPoint x: 523, endPoint y: 135, distance: 66.4
click at [461, 117] on div "注单管理" at bounding box center [391, 111] width 663 height 27
click at [613, 165] on button "重 置" at bounding box center [623, 168] width 37 height 19
click at [628, 114] on div "注单管理" at bounding box center [391, 111] width 663 height 27
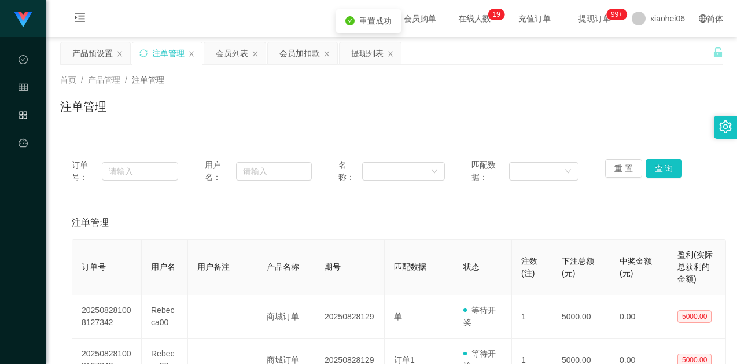
click at [658, 178] on div "重 置 查 询" at bounding box center [658, 171] width 106 height 24
click at [660, 165] on button "查 询" at bounding box center [663, 168] width 37 height 19
click at [580, 110] on div "注单管理" at bounding box center [391, 111] width 663 height 27
click at [394, 90] on div "首页 / 产品管理 / 注单管理 / 注单管理" at bounding box center [391, 99] width 663 height 50
click at [95, 51] on div "产品预设置" at bounding box center [92, 53] width 40 height 22
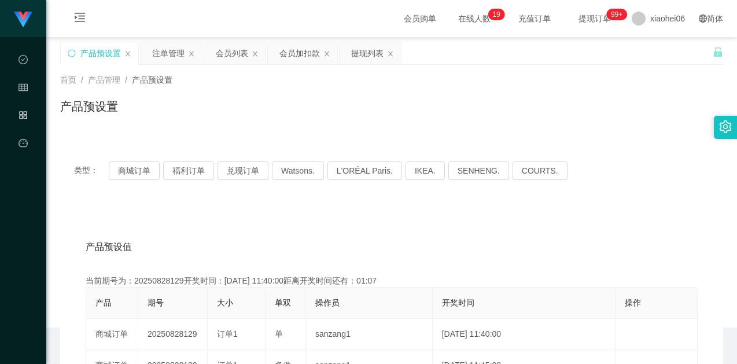
click at [375, 103] on div "产品预设置" at bounding box center [391, 111] width 663 height 27
click at [129, 169] on button "商城订单" at bounding box center [134, 170] width 51 height 19
click at [394, 125] on div "首页 / 产品管理 / 产品预设置 / 产品预设置" at bounding box center [391, 99] width 690 height 69
click at [369, 231] on div "产品预设值 添加期号" at bounding box center [392, 247] width 612 height 32
click at [659, 113] on div "产品预设置" at bounding box center [391, 111] width 663 height 27
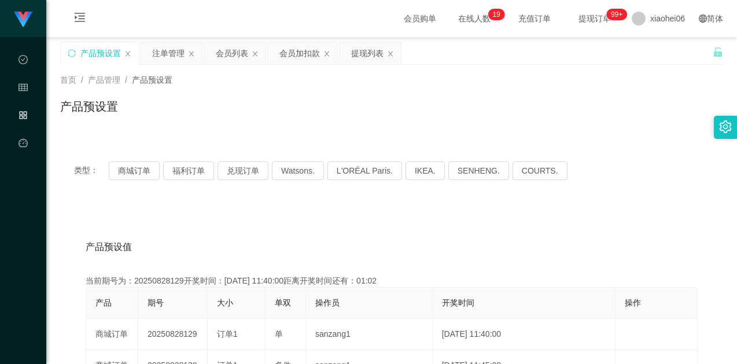
click at [608, 123] on div "产品预设置" at bounding box center [391, 111] width 663 height 27
click at [613, 110] on div "产品预设置" at bounding box center [391, 111] width 663 height 27
click at [546, 86] on div "首页 / 产品管理 / 产品预设置 /" at bounding box center [391, 80] width 663 height 12
click at [647, 56] on div "产品预设置 注单管理 会员列表 会员加扣款 提现列表" at bounding box center [386, 62] width 652 height 40
